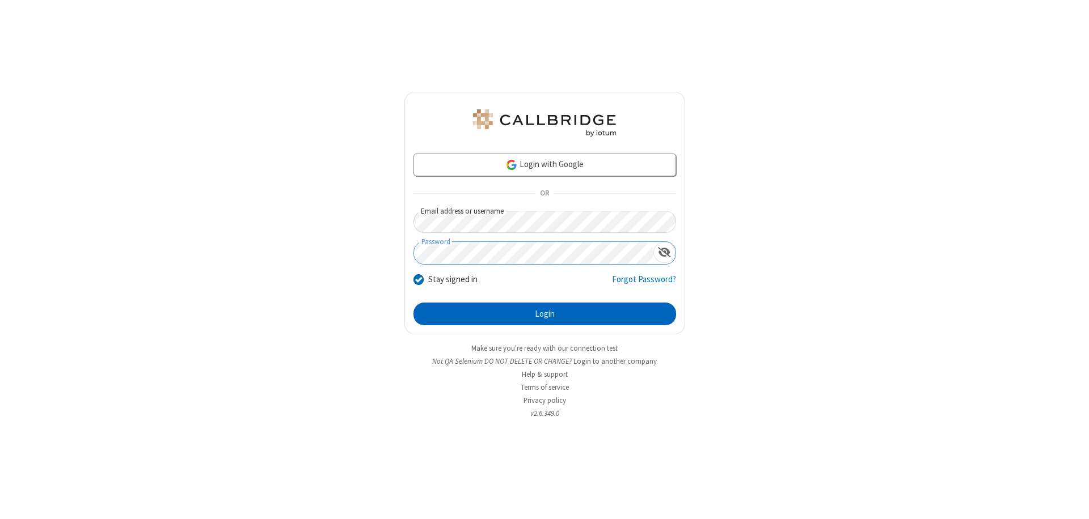
click at [544, 314] on button "Login" at bounding box center [544, 314] width 263 height 23
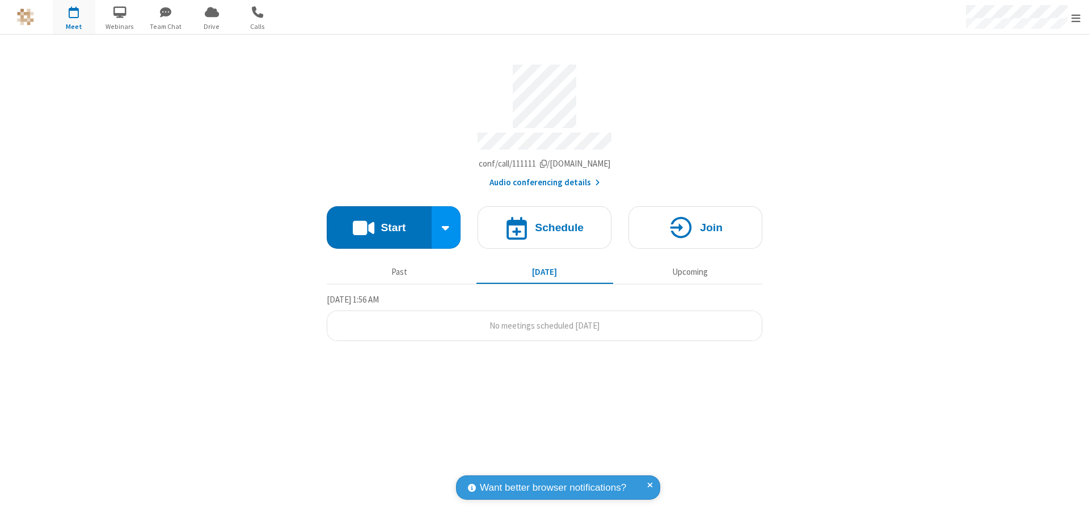
click at [1076, 18] on span "Open menu" at bounding box center [1075, 17] width 9 height 11
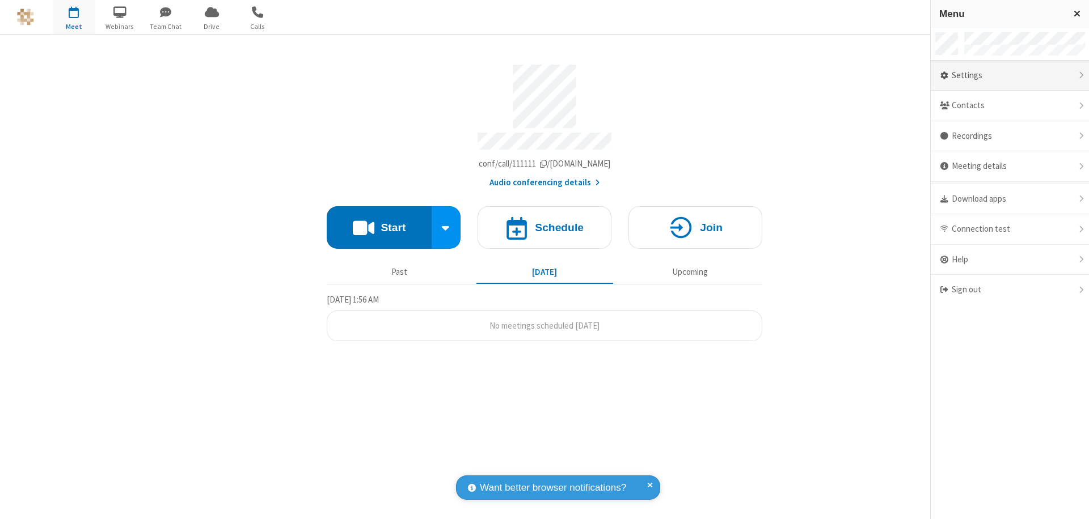
click at [1009, 75] on div "Settings" at bounding box center [1010, 76] width 158 height 31
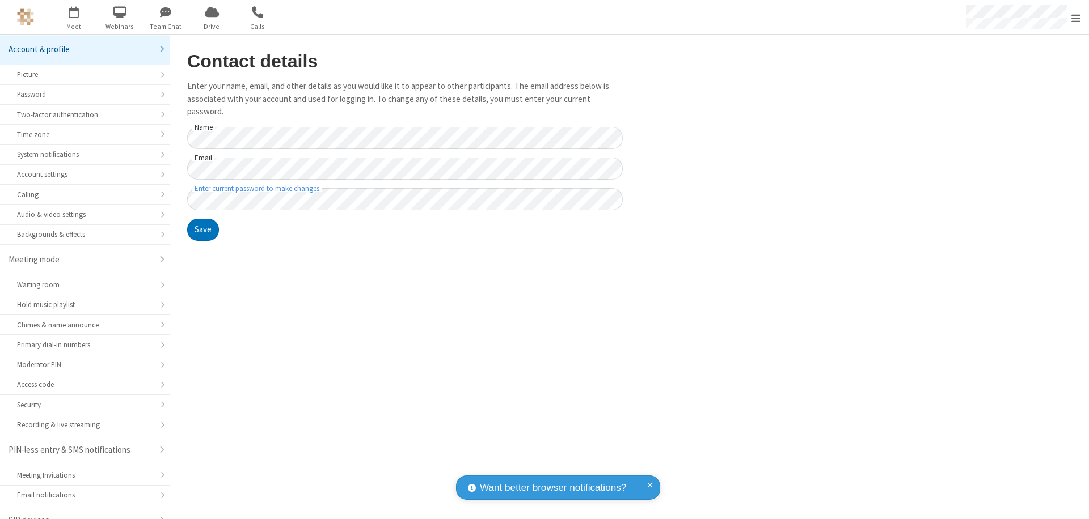
scroll to position [16, 0]
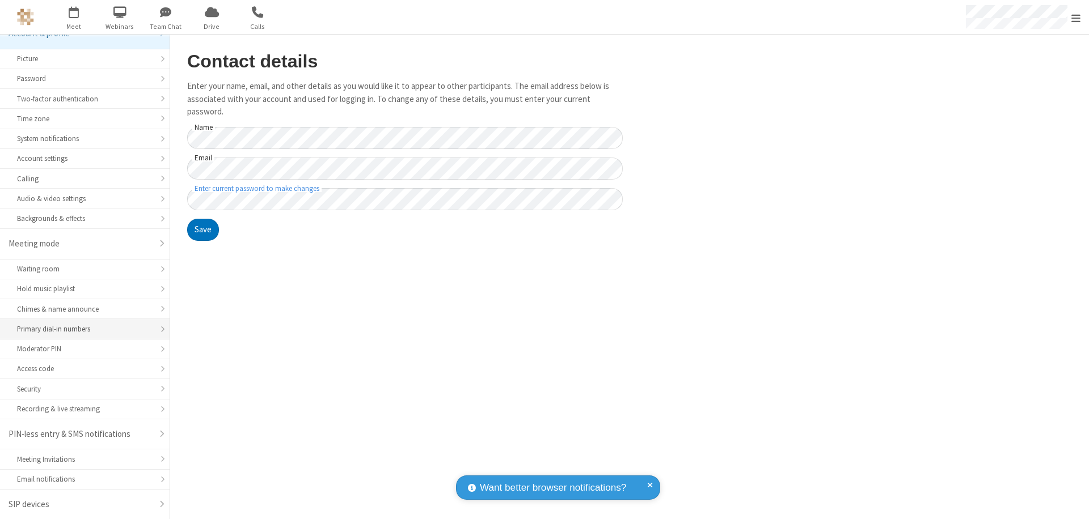
click at [81, 329] on div "Primary dial-in numbers" at bounding box center [85, 329] width 136 height 11
